Goal: Navigation & Orientation: Find specific page/section

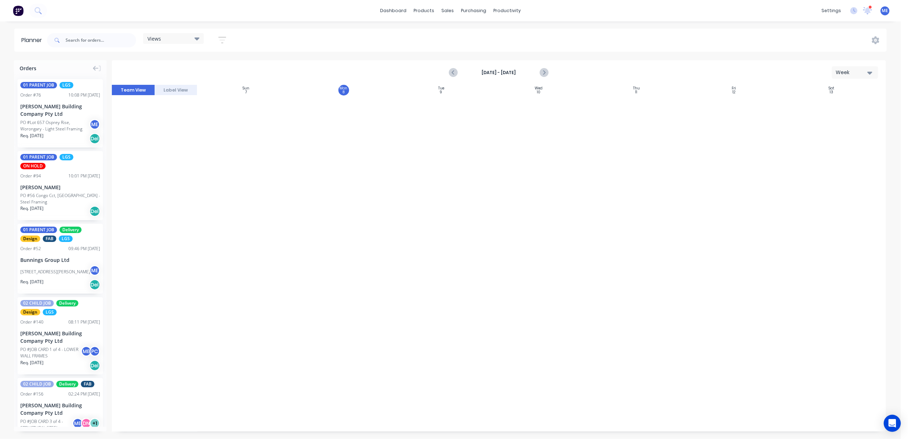
scroll to position [1244, 0]
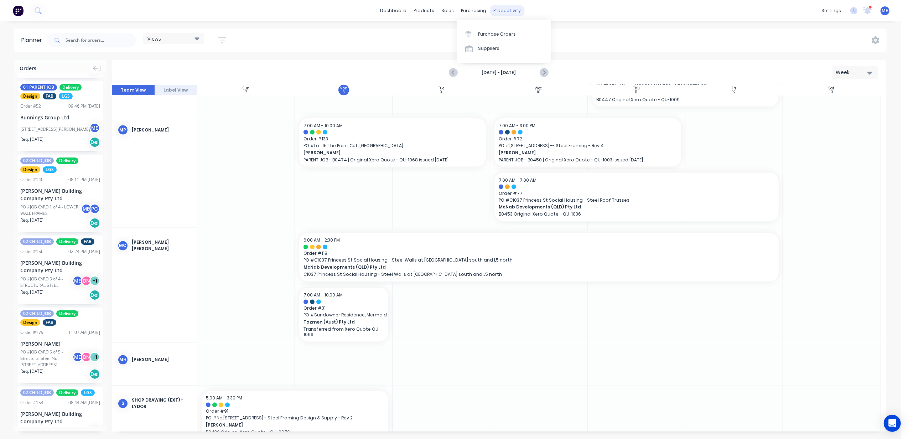
click at [505, 12] on div "productivity" at bounding box center [507, 10] width 35 height 11
click at [506, 49] on div at bounding box center [501, 48] width 11 height 6
click at [508, 36] on link "Workflow" at bounding box center [535, 34] width 94 height 14
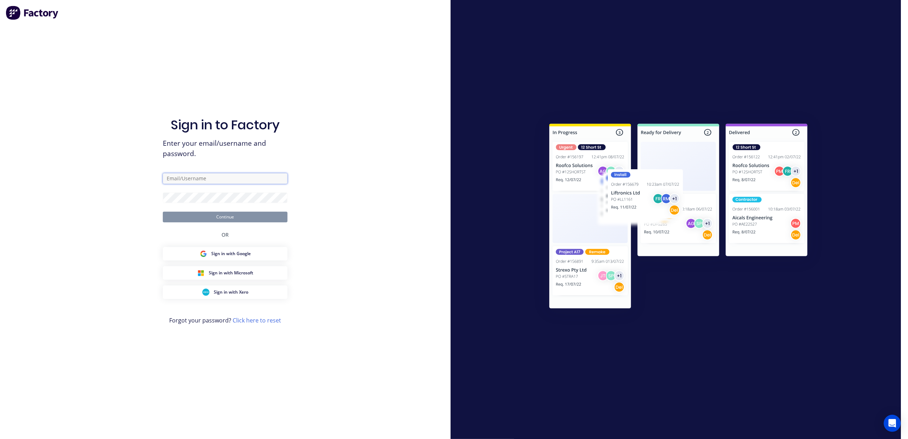
type input "[PERSON_NAME][EMAIL_ADDRESS][DOMAIN_NAME]"
click at [248, 214] on button "Continue" at bounding box center [225, 217] width 125 height 11
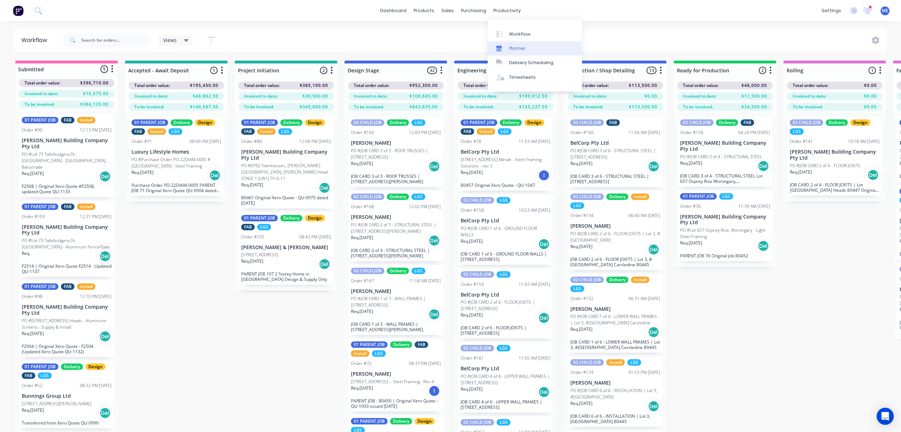
click at [505, 41] on link "Planner" at bounding box center [535, 48] width 94 height 14
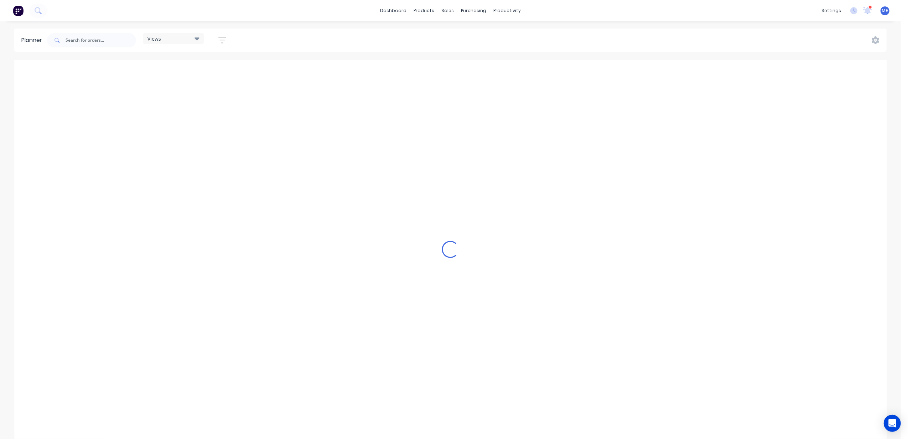
scroll to position [0, 283]
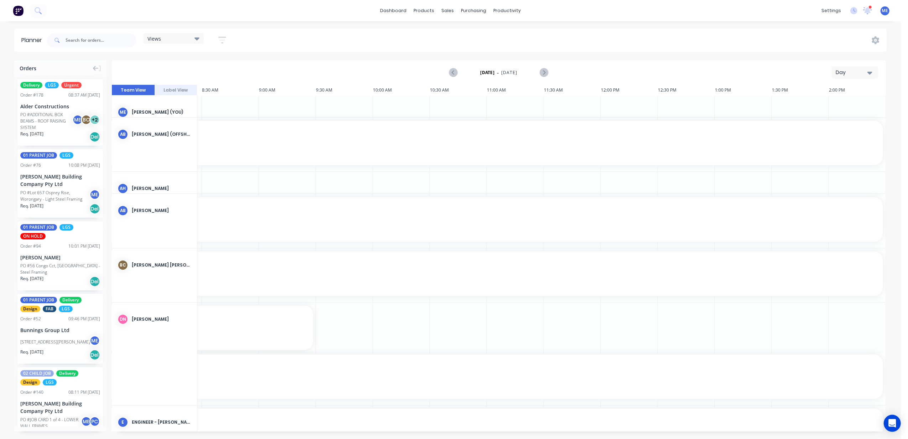
click at [840, 74] on div "Day" at bounding box center [852, 72] width 33 height 7
click at [841, 107] on div "Week" at bounding box center [842, 106] width 71 height 14
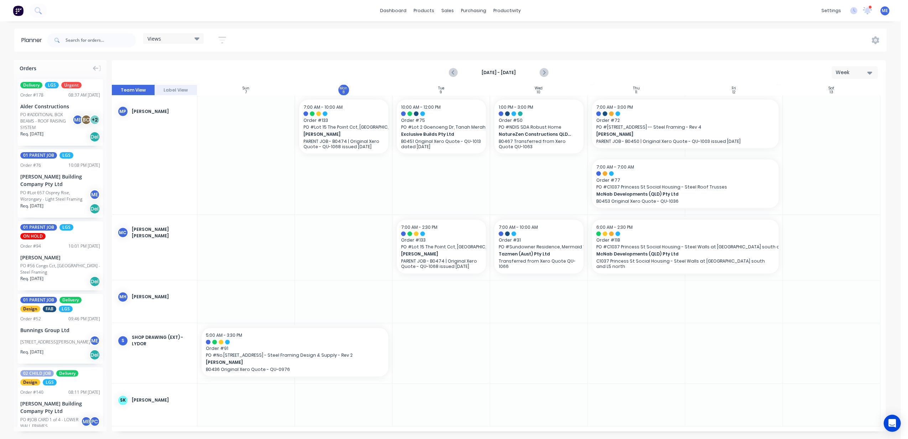
scroll to position [1203, 0]
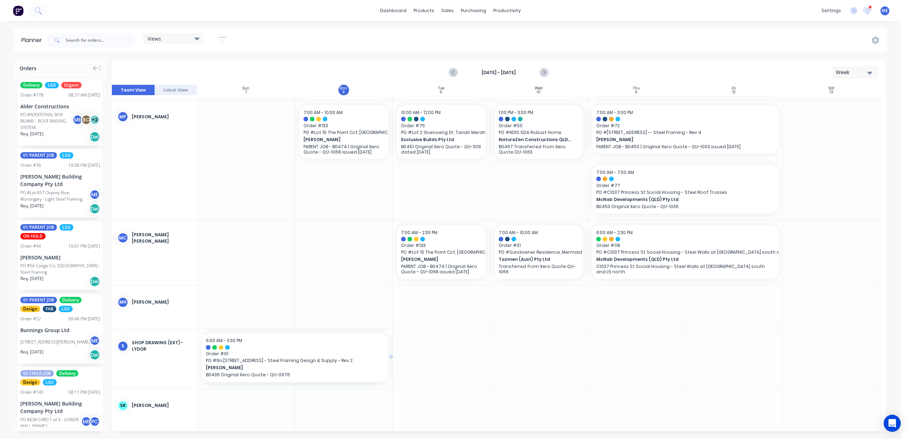
drag, startPoint x: 391, startPoint y: 357, endPoint x: 361, endPoint y: 361, distance: 29.8
click at [470, 327] on div at bounding box center [499, 258] width 774 height 347
click at [364, 293] on div at bounding box center [499, 258] width 774 height 347
click at [207, 194] on div at bounding box center [499, 258] width 774 height 347
click at [326, 279] on div at bounding box center [499, 258] width 774 height 347
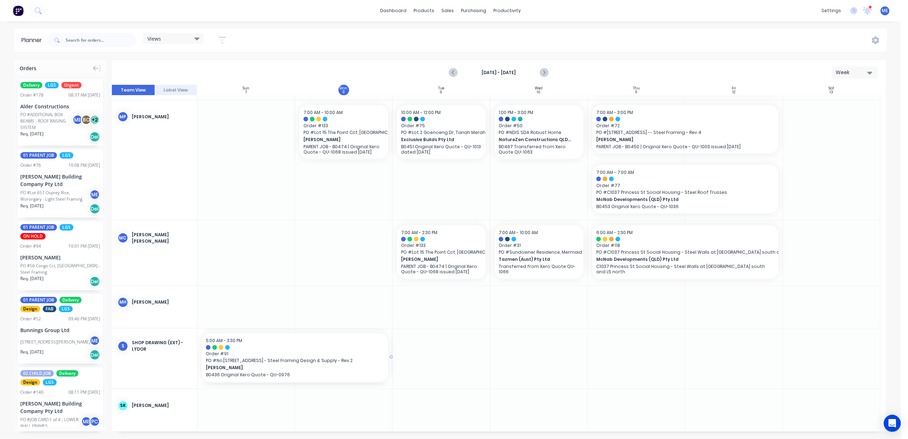
click at [325, 278] on div at bounding box center [499, 258] width 774 height 347
click at [359, 315] on div at bounding box center [499, 258] width 774 height 347
drag, startPoint x: 394, startPoint y: 316, endPoint x: 346, endPoint y: 292, distance: 53.2
click at [346, 292] on div at bounding box center [499, 258] width 774 height 347
click at [417, 39] on div "Views Save new view None (Default) edit DESIGN TEAM (INTERNAL) edit ENGINEERING…" at bounding box center [466, 40] width 841 height 21
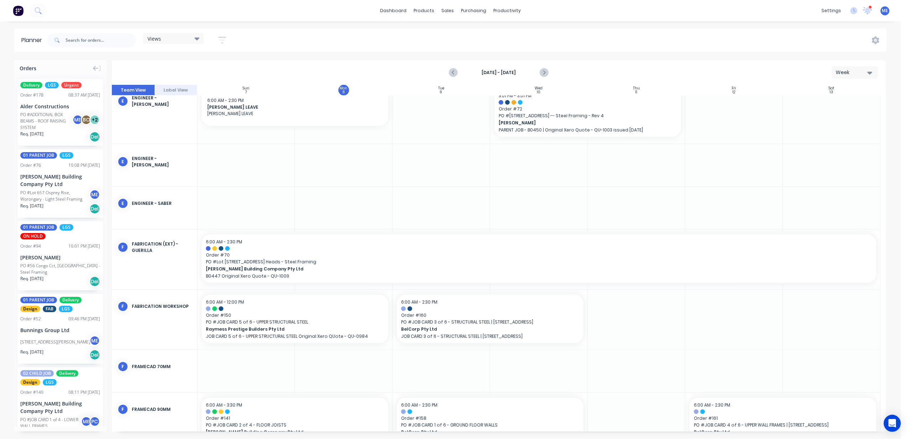
scroll to position [585, 0]
click at [191, 36] on div "Views" at bounding box center [174, 38] width 52 height 6
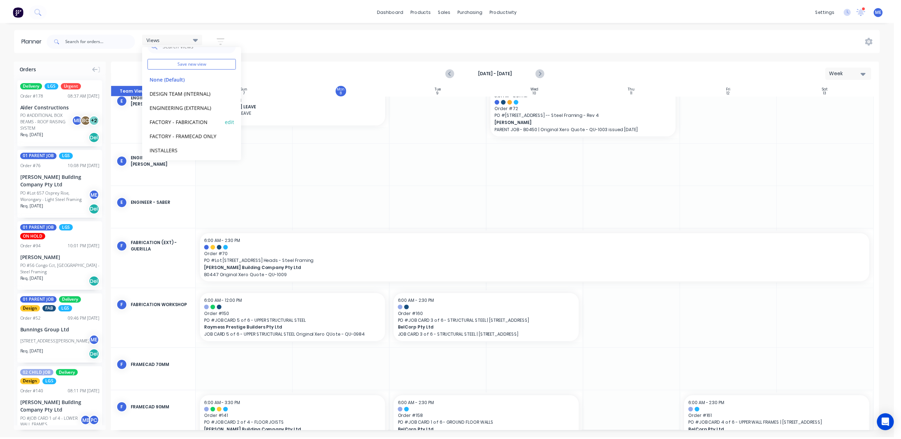
scroll to position [16, 0]
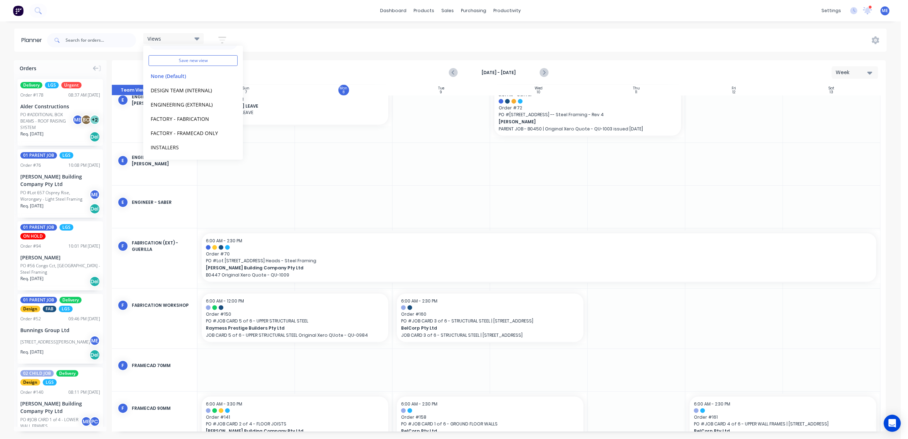
click at [350, 31] on div "Views Save new view None (Default) edit DESIGN TEAM (INTERNAL) edit ENGINEERING…" at bounding box center [466, 40] width 841 height 21
click at [471, 204] on div at bounding box center [499, 258] width 774 height 347
drag, startPoint x: 429, startPoint y: 182, endPoint x: 431, endPoint y: 135, distance: 46.4
click at [431, 135] on div at bounding box center [499, 258] width 774 height 347
click at [860, 71] on div "Week" at bounding box center [852, 72] width 33 height 7
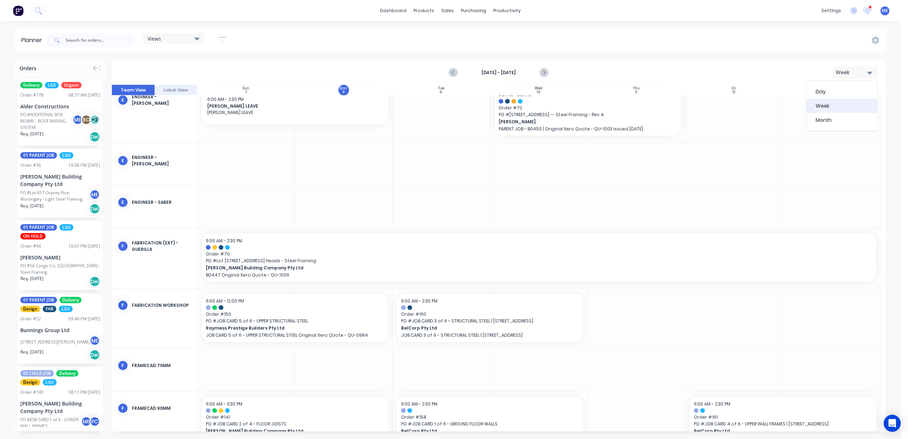
click at [847, 103] on div "Week" at bounding box center [842, 106] width 71 height 14
click at [170, 33] on div "Views" at bounding box center [173, 38] width 61 height 11
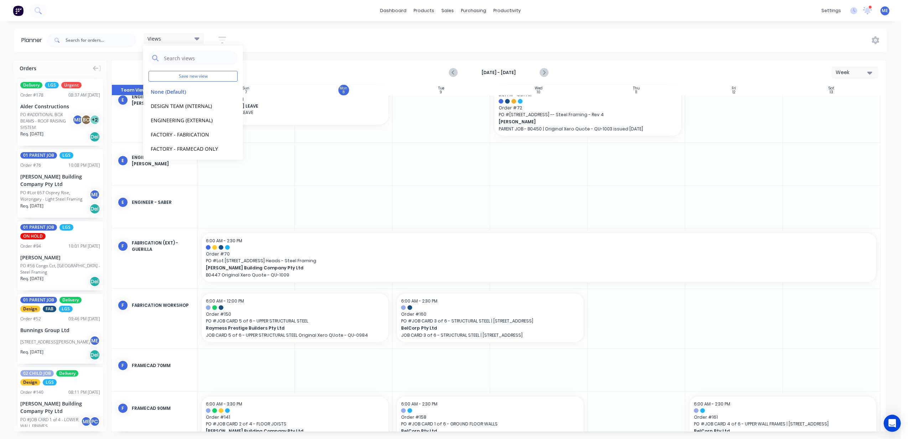
click at [298, 32] on div "Views Save new view None (Default) edit DESIGN TEAM (INTERNAL) edit ENGINEERING…" at bounding box center [466, 40] width 841 height 21
click at [868, 9] on icon at bounding box center [868, 10] width 6 height 6
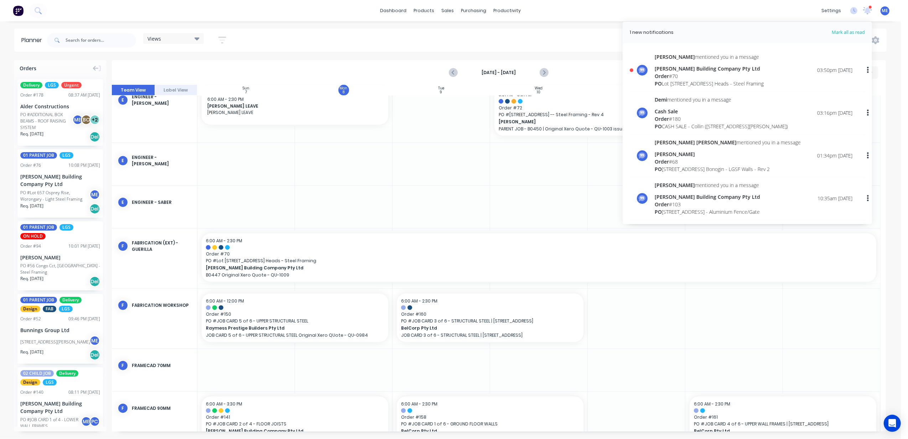
click at [689, 80] on div "PO Lot [STREET_ADDRESS] Heads - Steel Framing" at bounding box center [709, 83] width 109 height 7
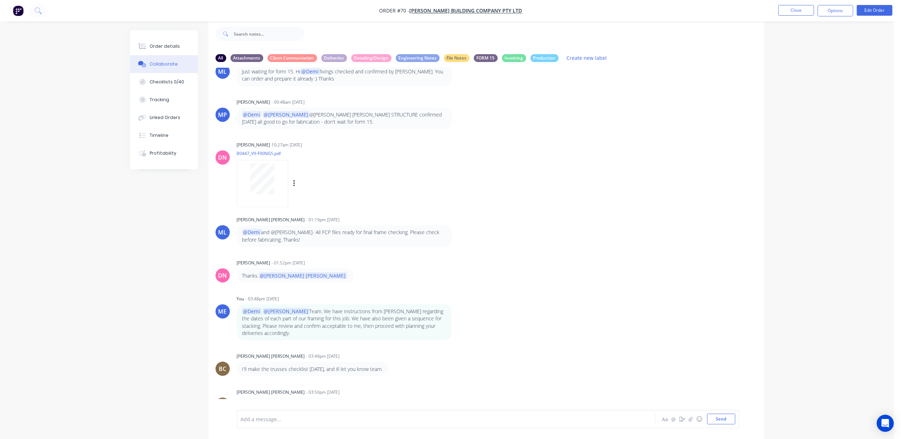
scroll to position [553, 0]
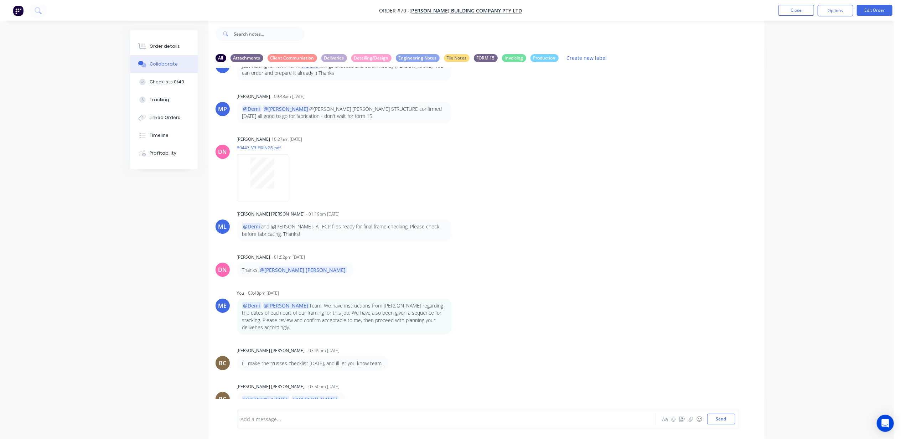
click at [332, 417] on div at bounding box center [426, 419] width 371 height 7
click at [789, 9] on button "Close" at bounding box center [797, 10] width 36 height 11
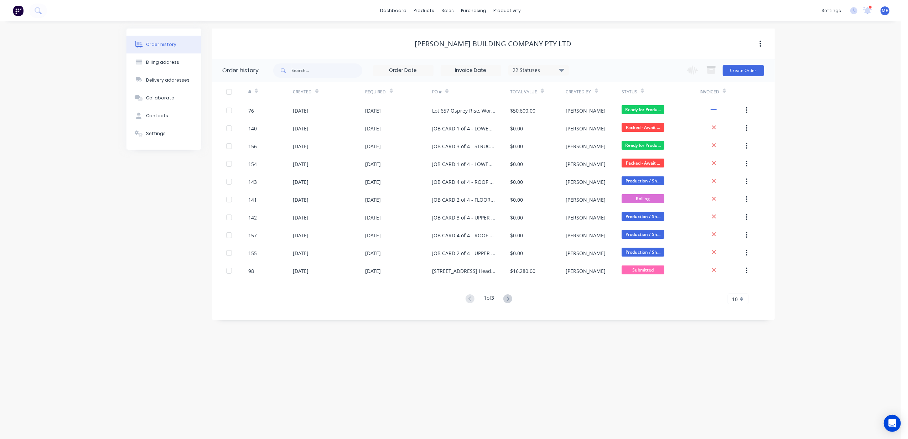
click at [122, 272] on div "Order history Billing address Delivery addresses Collaborate Contacts Settings …" at bounding box center [450, 230] width 901 height 418
click at [871, 13] on icon at bounding box center [868, 10] width 9 height 7
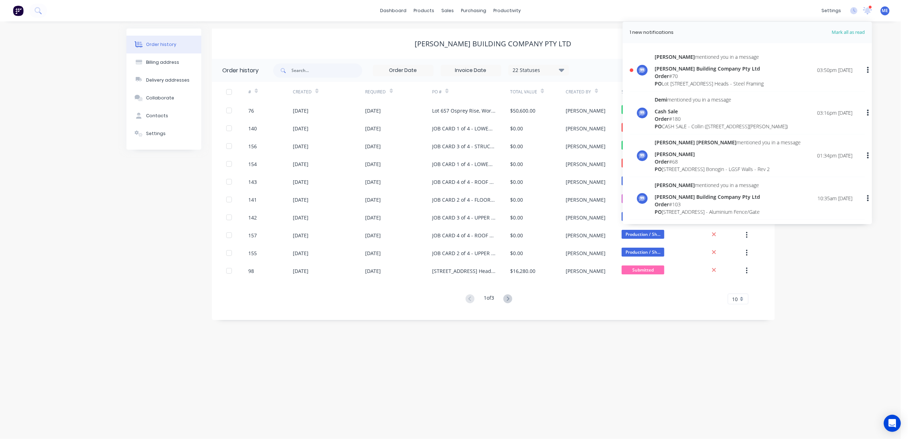
click at [519, 362] on div "Order history Billing address Delivery addresses Collaborate Contacts Settings …" at bounding box center [450, 230] width 901 height 418
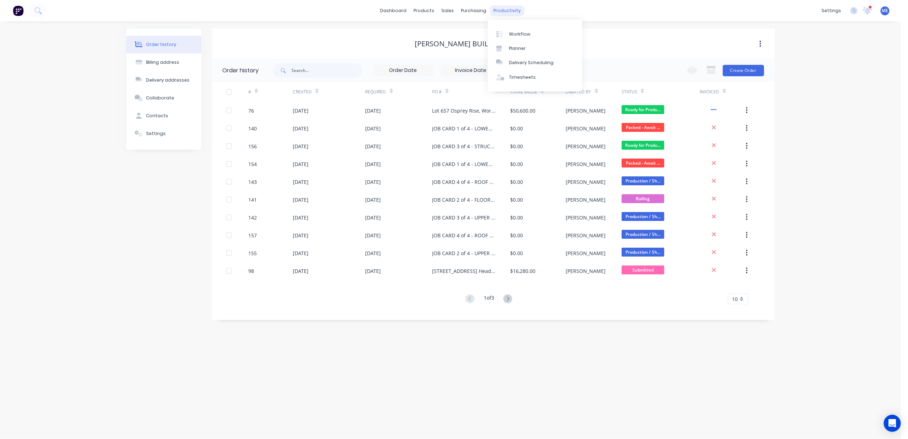
click at [514, 11] on div "productivity" at bounding box center [507, 10] width 35 height 11
click at [524, 44] on link "Planner" at bounding box center [535, 48] width 94 height 14
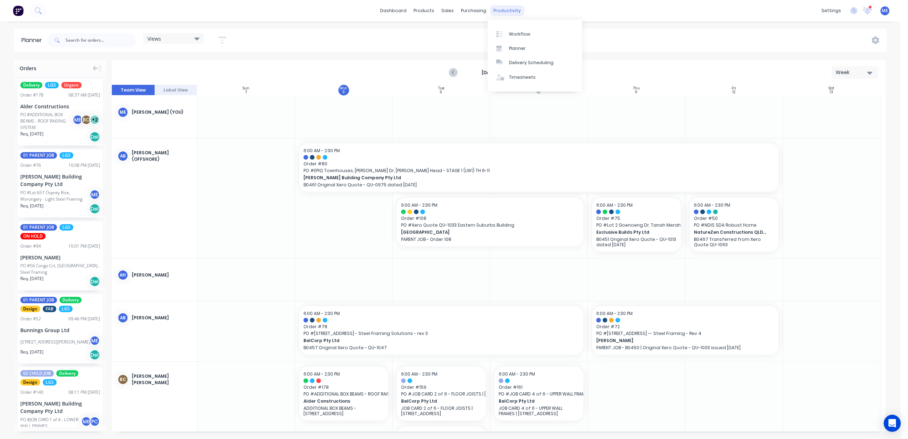
click at [502, 9] on div "productivity" at bounding box center [507, 10] width 35 height 11
click at [515, 44] on link "Planner" at bounding box center [535, 48] width 94 height 14
click at [174, 35] on div "Views" at bounding box center [173, 38] width 61 height 11
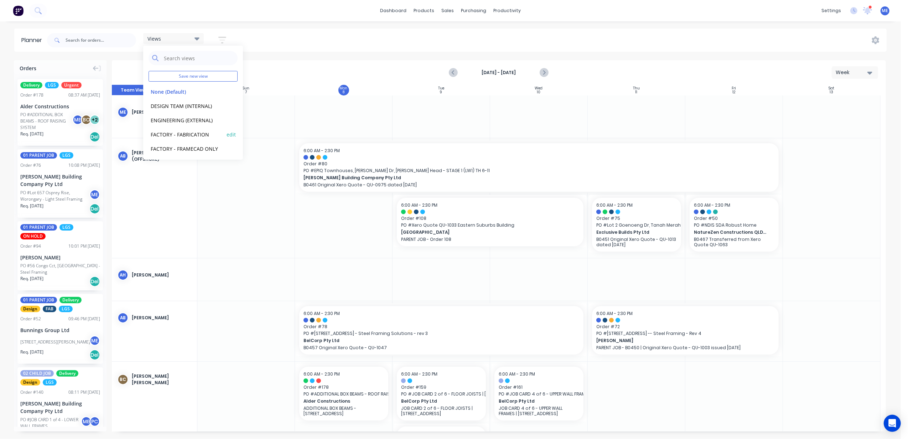
drag, startPoint x: 187, startPoint y: 131, endPoint x: 190, endPoint y: 136, distance: 5.6
click at [187, 132] on button "FACTORY - FABRICATION" at bounding box center [187, 134] width 76 height 8
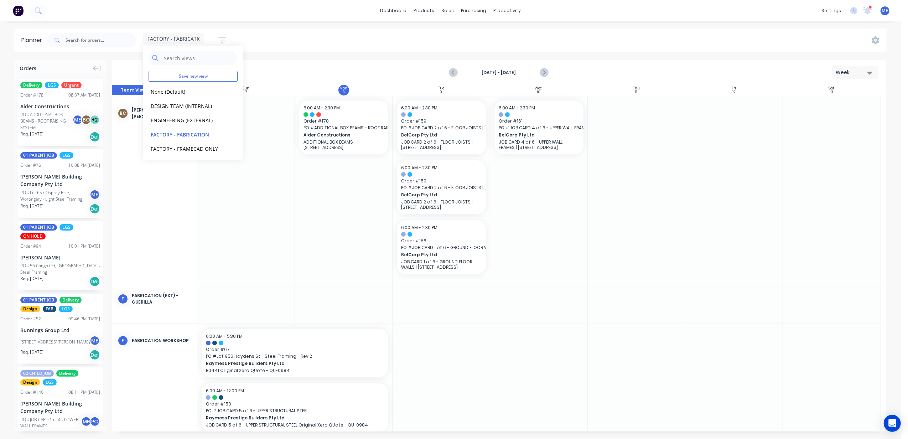
click at [338, 40] on div "FACTORY - FABRICATION Save new view None (Default) edit DESIGN TEAM (INTERNAL) …" at bounding box center [466, 40] width 841 height 21
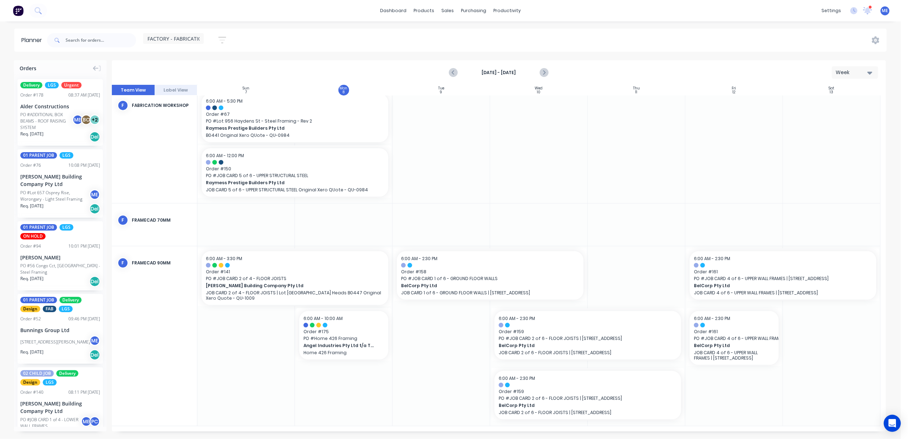
scroll to position [230, 0]
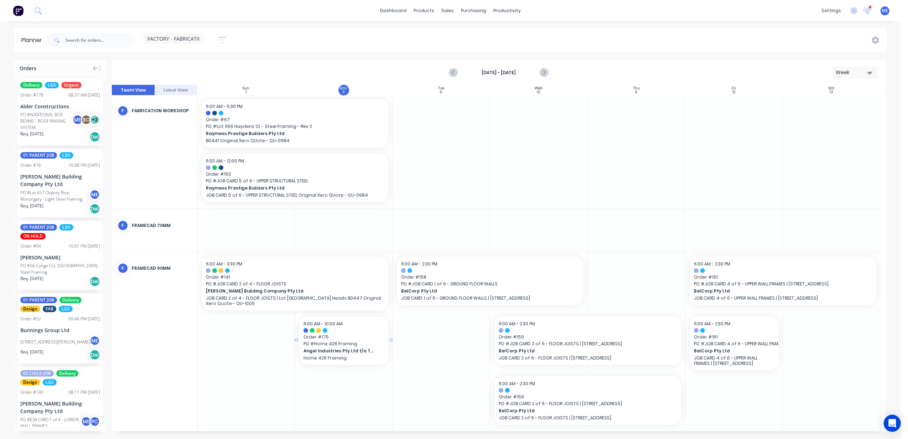
click at [327, 345] on span "PO # Home 426 Framing" at bounding box center [344, 344] width 81 height 6
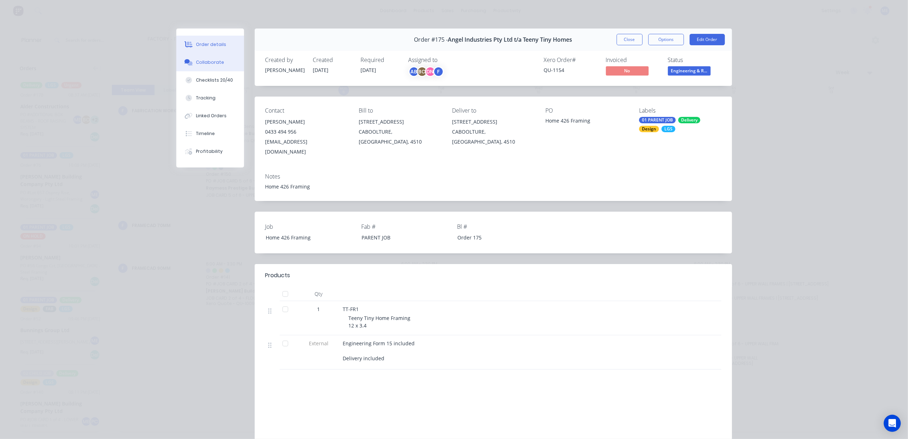
click at [200, 66] on button "Collaborate" at bounding box center [210, 62] width 68 height 18
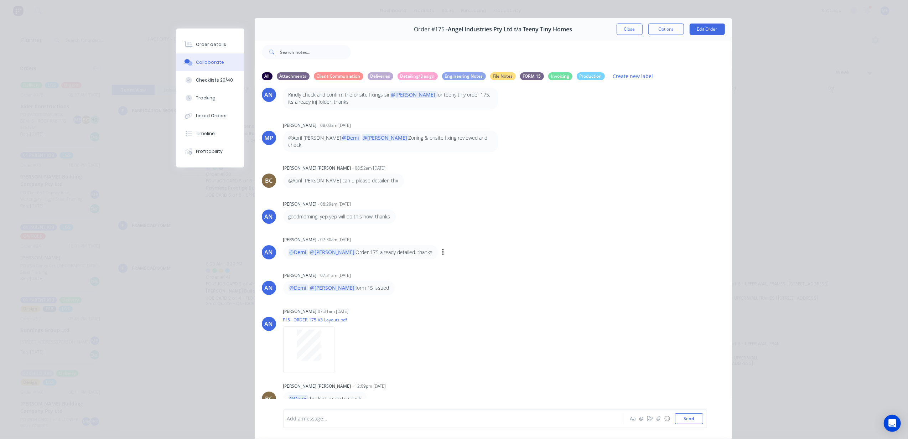
scroll to position [33, 0]
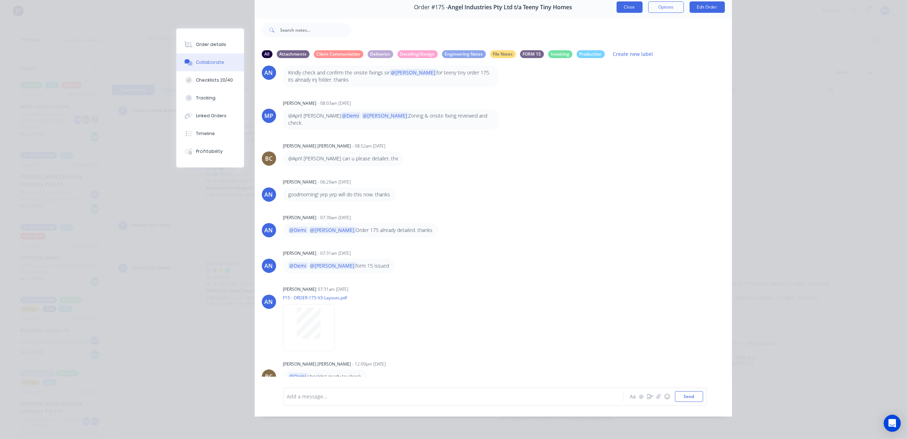
click at [623, 9] on button "Close" at bounding box center [630, 6] width 26 height 11
